Goal: Transaction & Acquisition: Purchase product/service

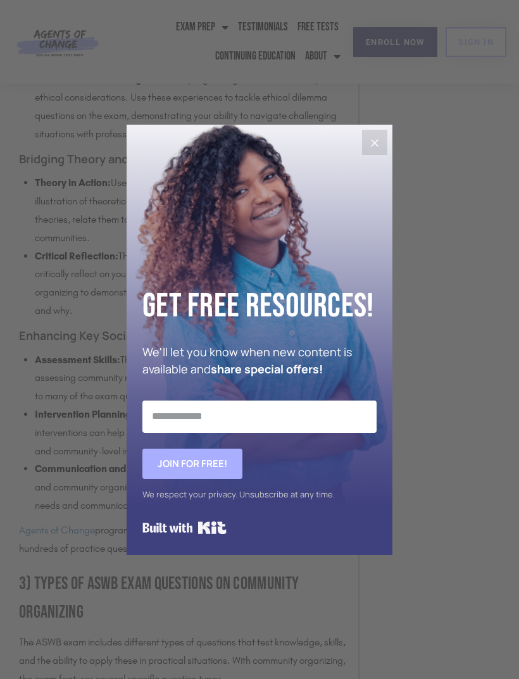
scroll to position [1946, 0]
click at [375, 155] on button "Close" at bounding box center [374, 142] width 25 height 25
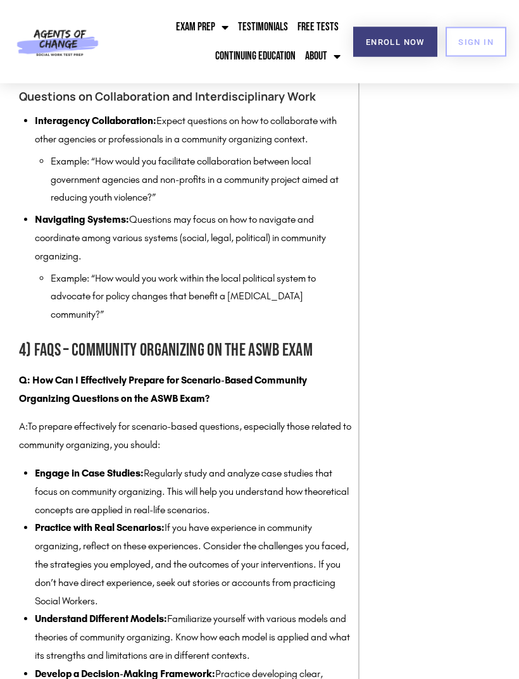
scroll to position [3167, 0]
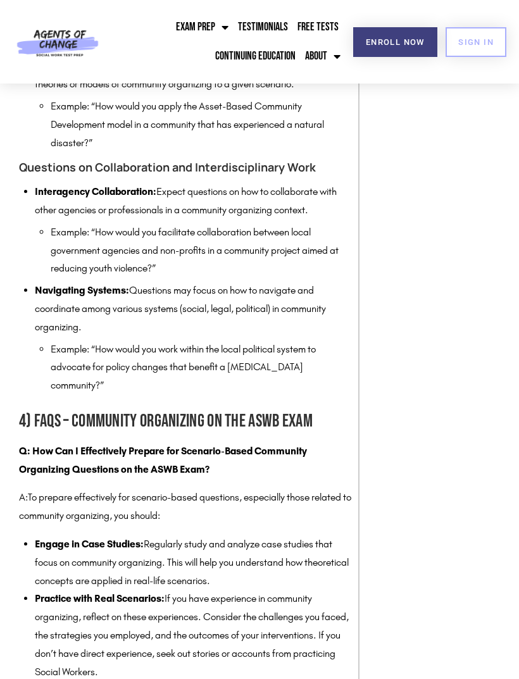
click at [327, 30] on link "Free Tests" at bounding box center [317, 27] width 47 height 29
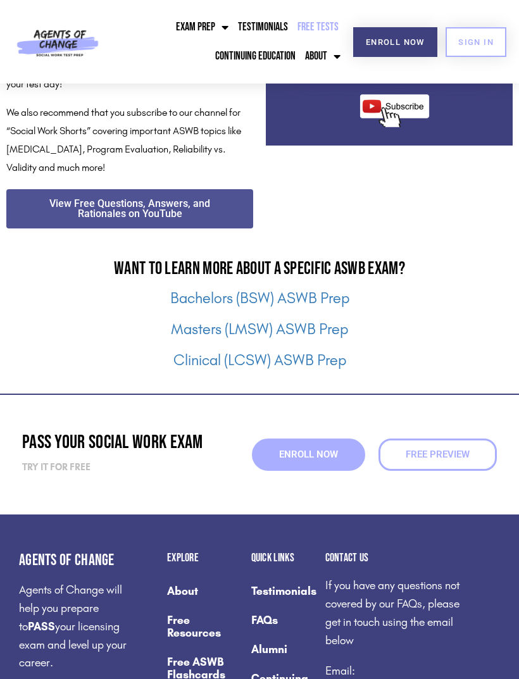
scroll to position [1403, 0]
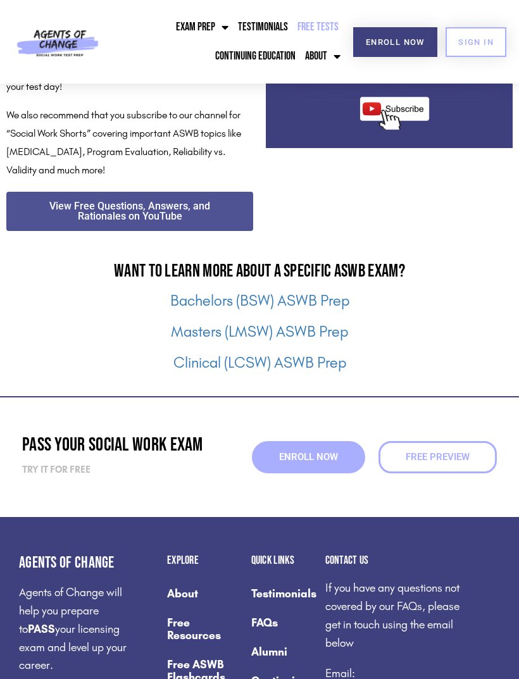
click at [329, 327] on link "Masters (LMSW) ASWB Prep" at bounding box center [259, 332] width 177 height 18
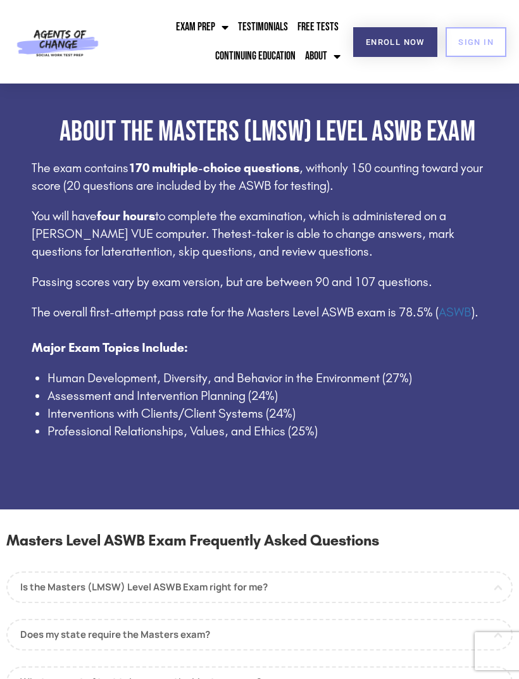
scroll to position [749, 0]
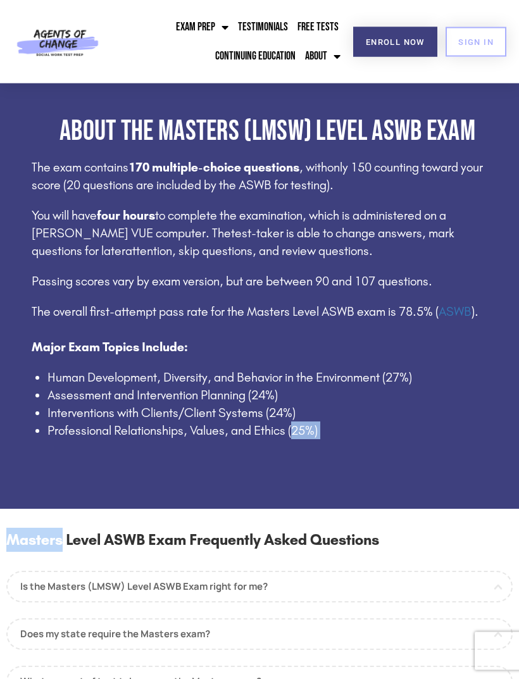
click at [451, 243] on p "You will have four hours to complete the examination, which is administered on …" at bounding box center [268, 233] width 472 height 53
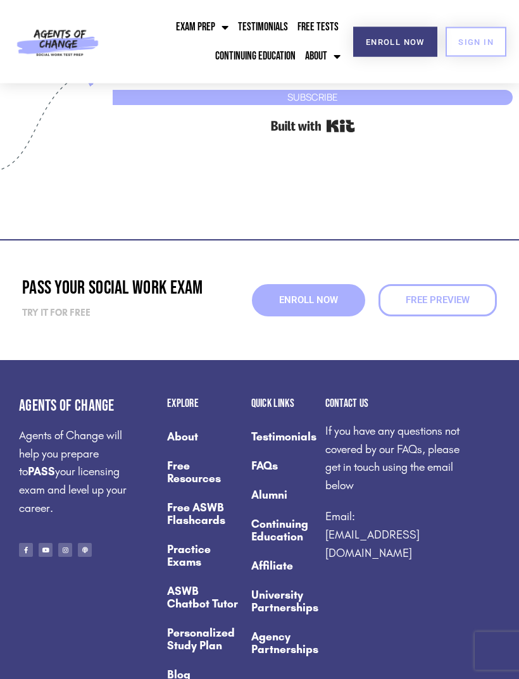
scroll to position [4432, 0]
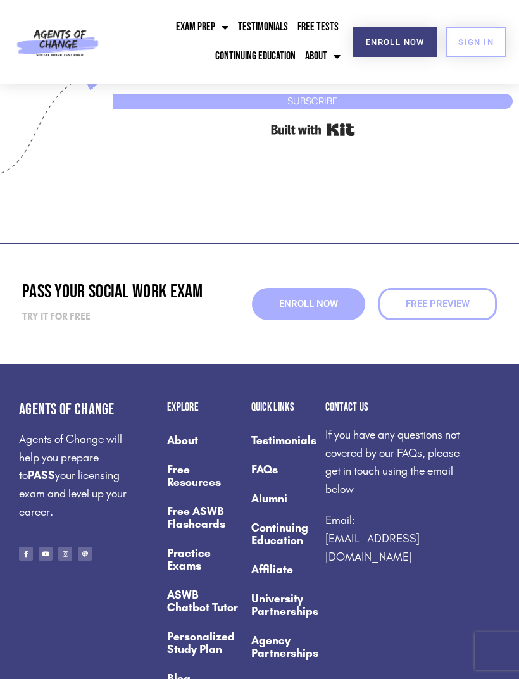
click at [318, 309] on span "Enroll Now" at bounding box center [308, 303] width 59 height 9
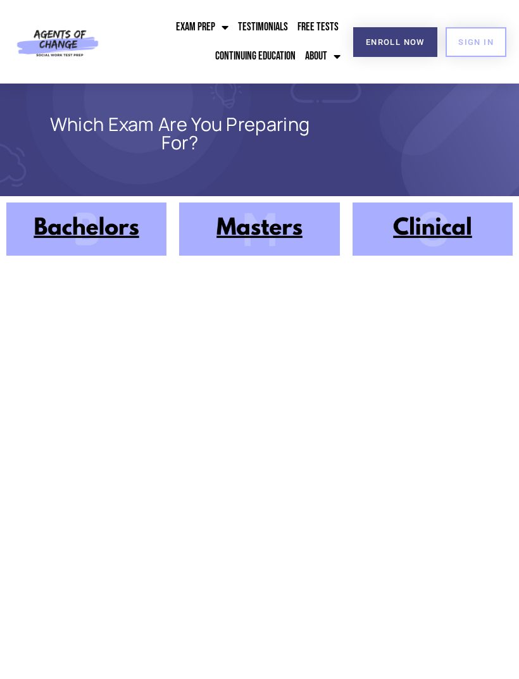
click at [298, 233] on img at bounding box center [259, 229] width 160 height 53
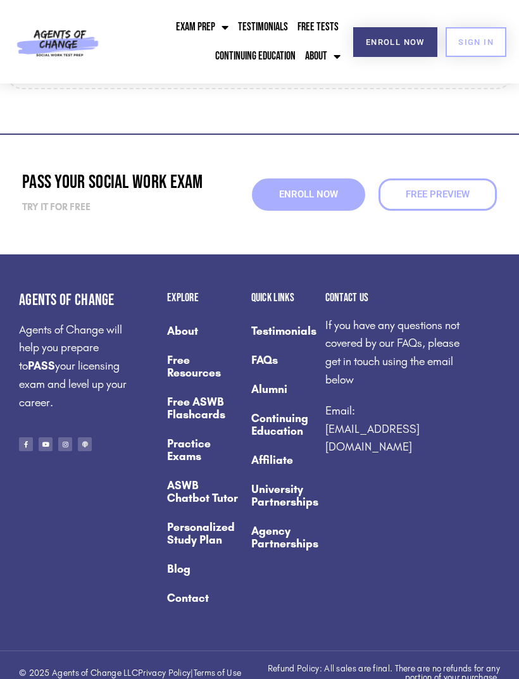
scroll to position [1461, 0]
